Goal: Task Accomplishment & Management: Manage account settings

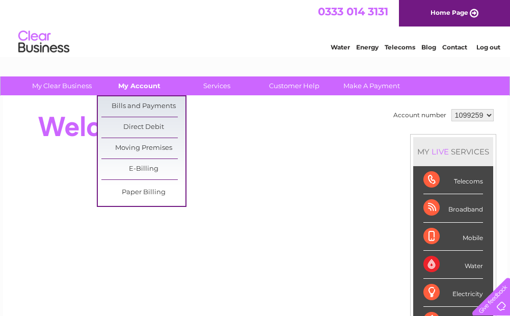
click at [145, 85] on link "My Account" at bounding box center [139, 85] width 84 height 19
click at [145, 109] on link "Bills and Payments" at bounding box center [143, 106] width 84 height 20
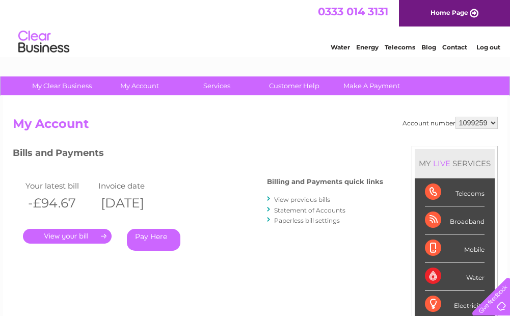
click at [491, 122] on select "1099259 1099305 1099564" at bounding box center [476, 123] width 42 height 12
select select "1099305"
click at [455, 117] on select "1099259 1099305 1099564" at bounding box center [476, 123] width 42 height 12
click at [84, 234] on link "." at bounding box center [67, 236] width 89 height 15
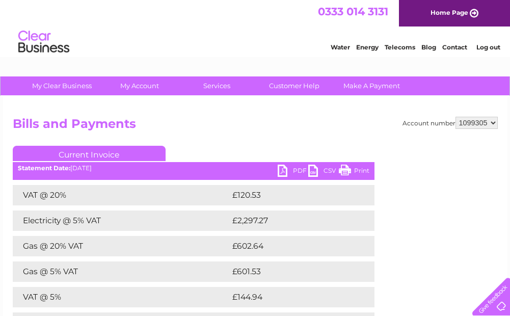
click at [284, 173] on link "PDF" at bounding box center [293, 171] width 31 height 15
click at [298, 170] on link "PDF" at bounding box center [293, 171] width 31 height 15
